Goal: Transaction & Acquisition: Purchase product/service

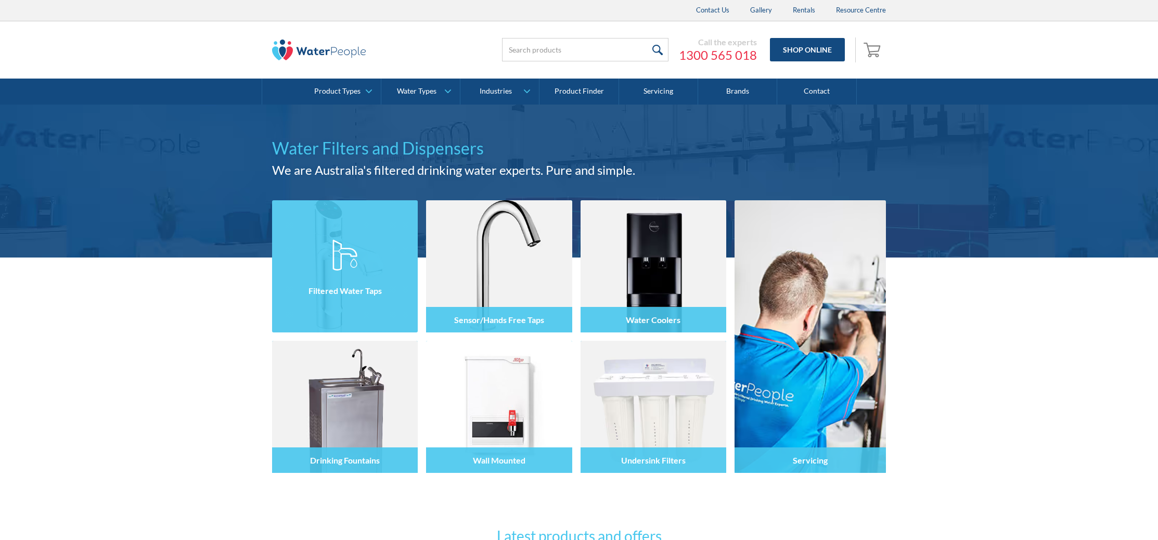
click at [386, 257] on div at bounding box center [345, 276] width 146 height 62
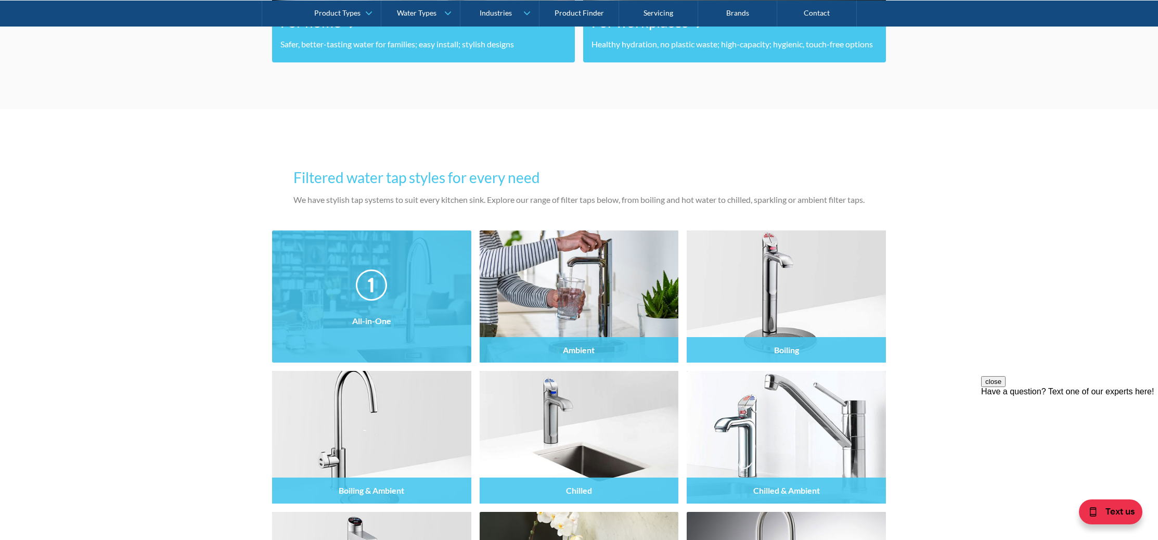
scroll to position [869, 0]
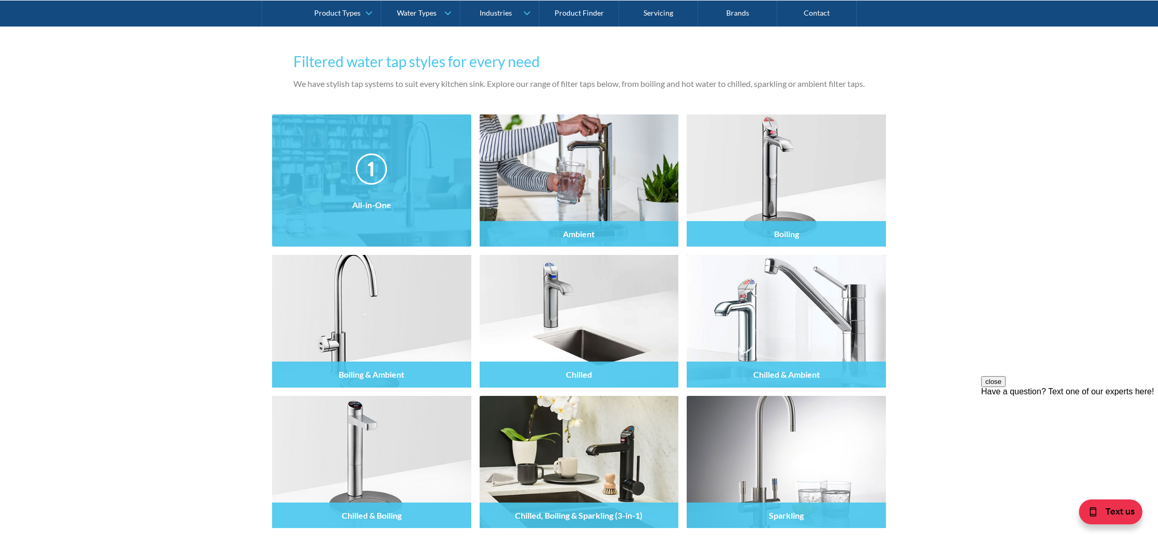
click at [431, 186] on div at bounding box center [371, 190] width 199 height 62
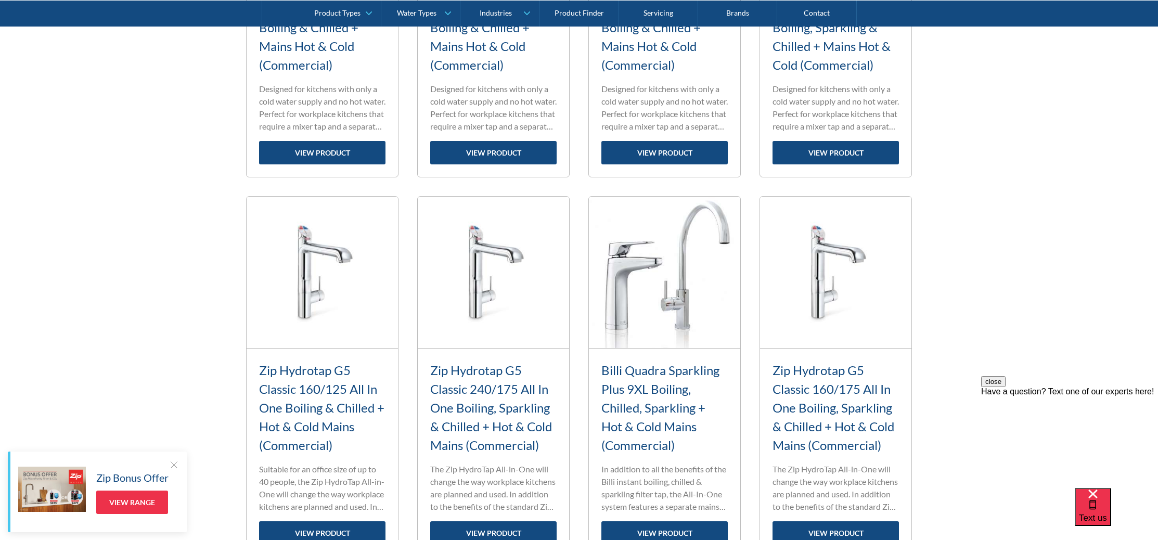
scroll to position [1287, 0]
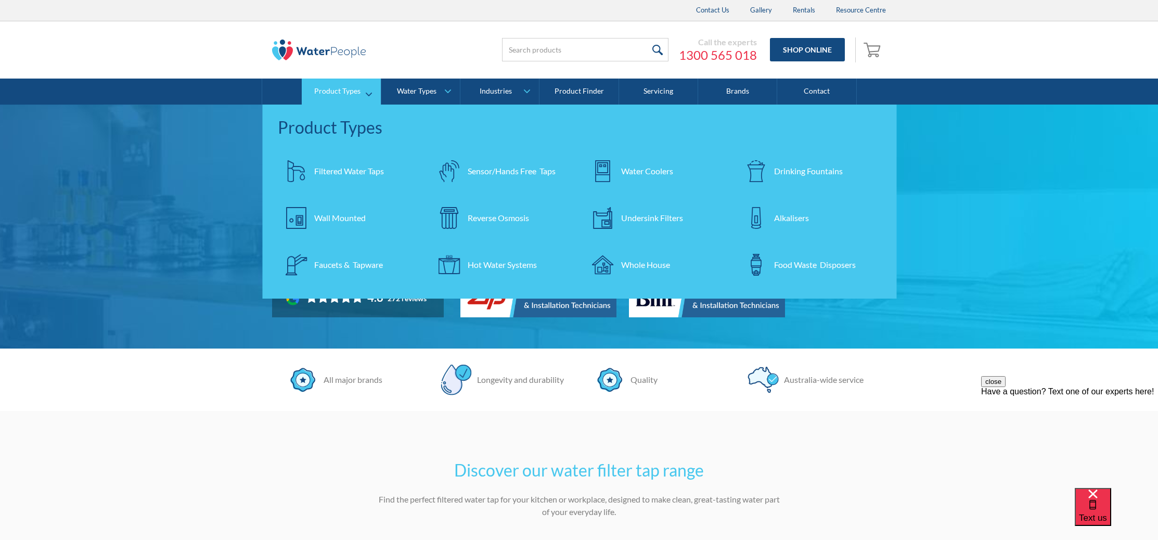
click at [357, 171] on div "Filtered Water Taps" at bounding box center [349, 171] width 70 height 12
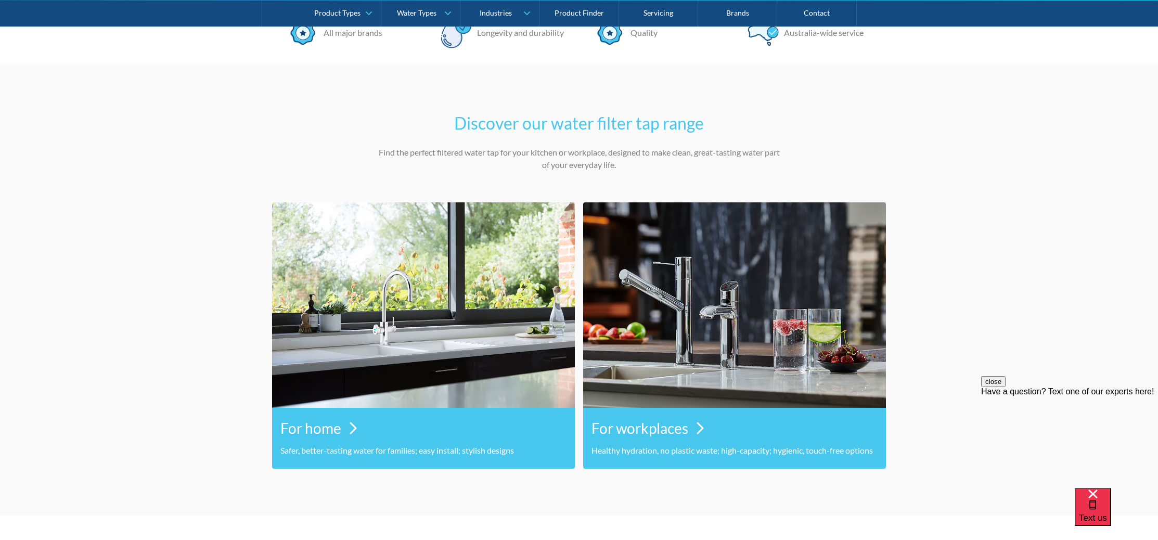
scroll to position [496, 0]
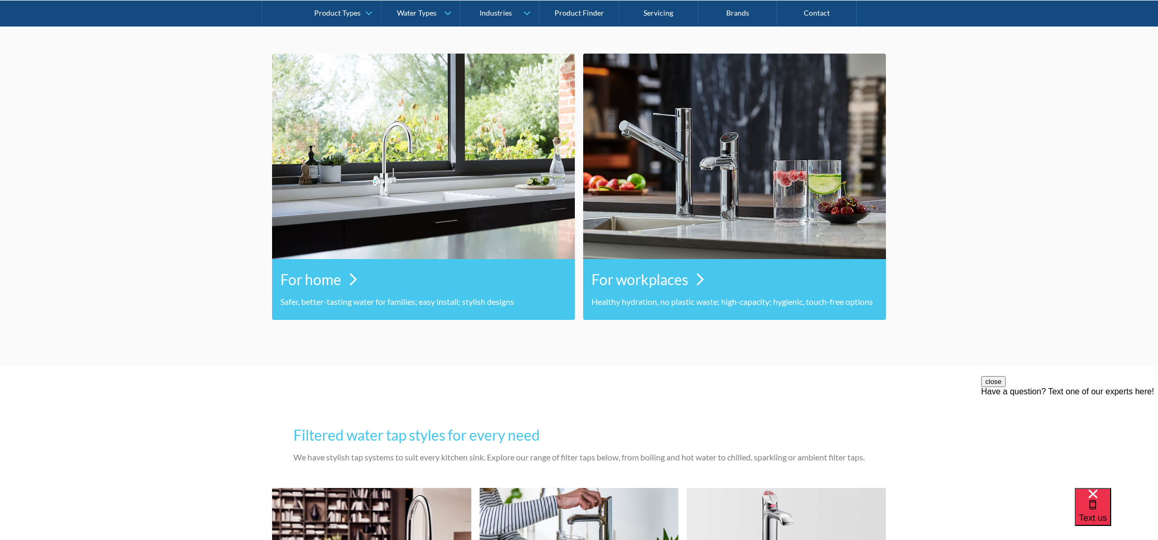
click at [456, 277] on div "For home" at bounding box center [423, 279] width 286 height 32
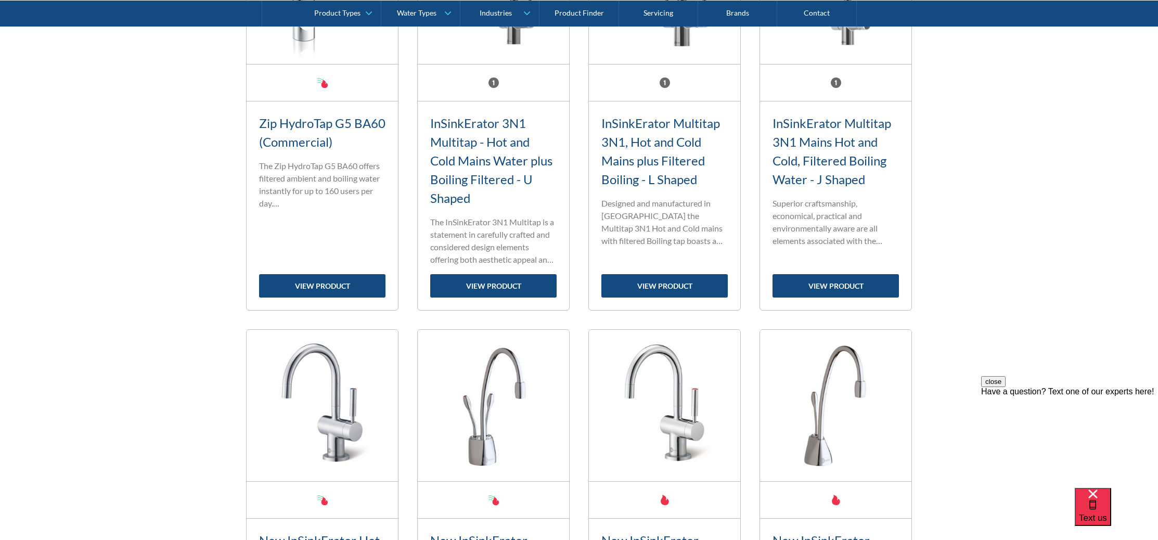
scroll to position [586, 0]
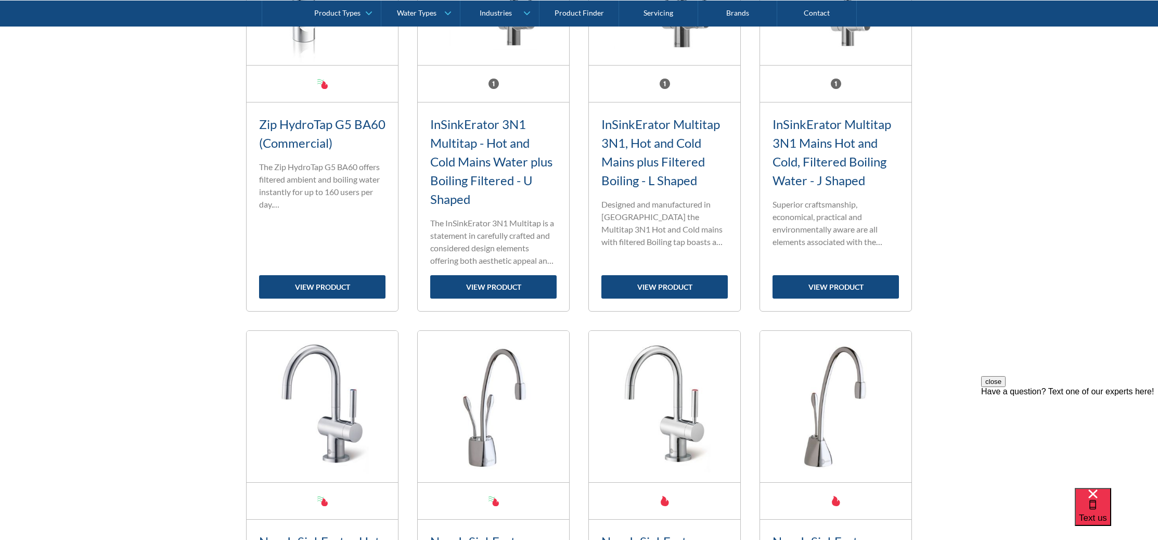
click at [843, 156] on link "InSinkErator Multitap 3N1 Mains Hot and Cold, Filtered Boiling Water - J Shaped" at bounding box center [832, 152] width 119 height 71
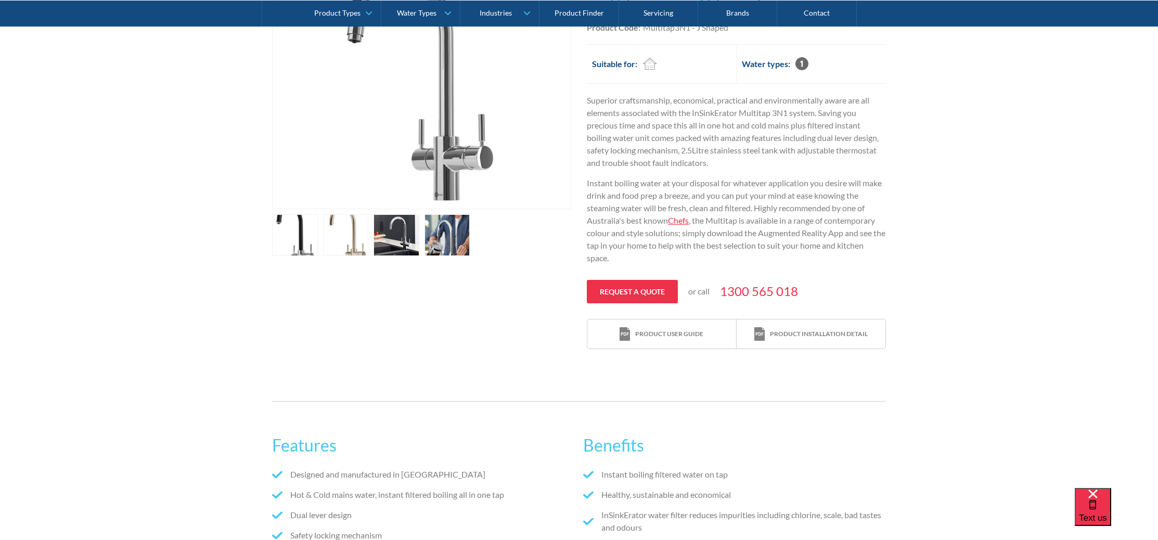
click at [426, 238] on link "open lightbox" at bounding box center [448, 235] width 46 height 42
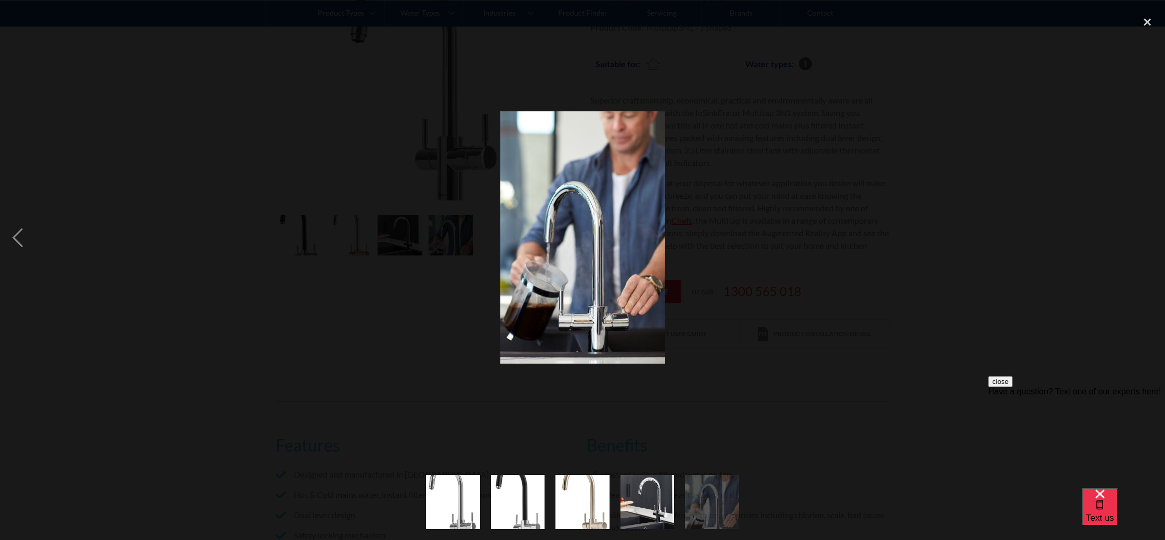
click at [472, 242] on div at bounding box center [582, 238] width 1165 height 454
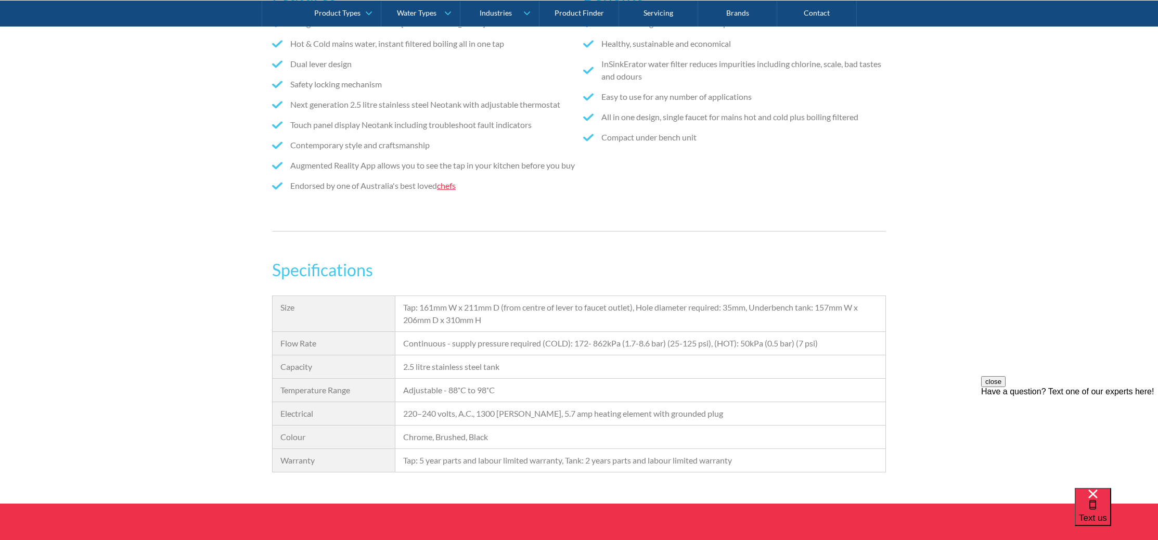
scroll to position [934, 0]
